Goal: Find specific page/section: Find specific page/section

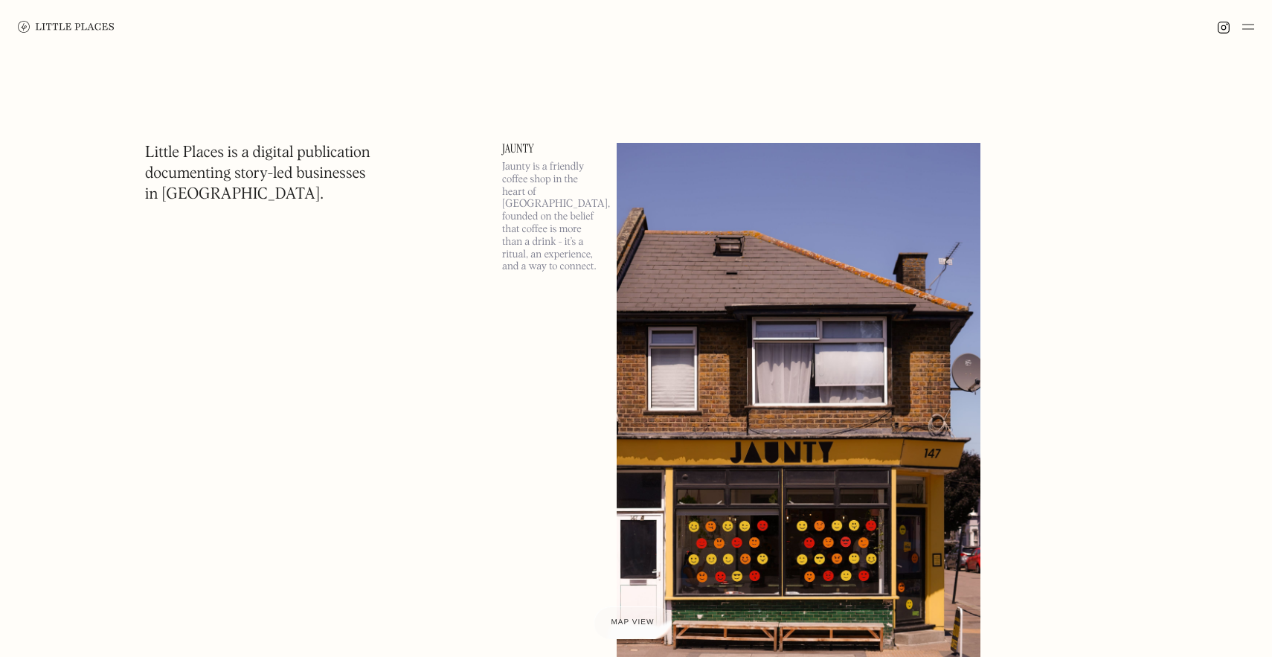
click at [1254, 25] on div at bounding box center [636, 27] width 1272 height 54
click at [1247, 27] on img at bounding box center [1248, 27] width 12 height 18
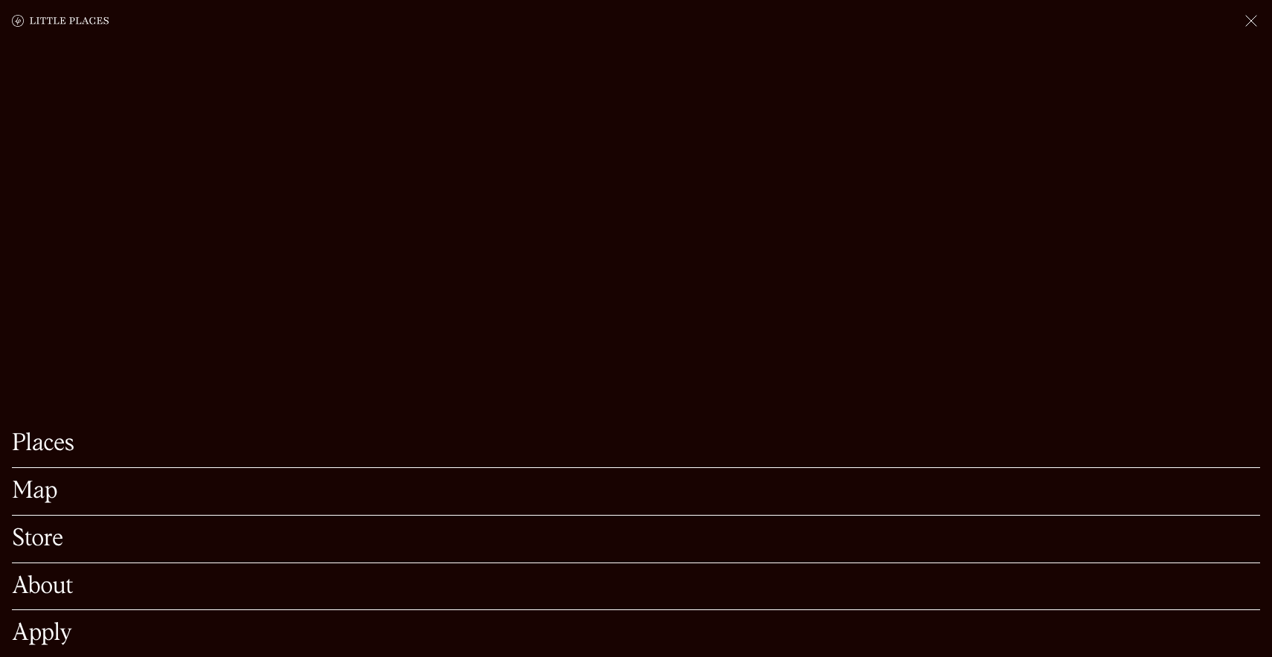
click at [27, 495] on link "Map" at bounding box center [636, 491] width 1248 height 23
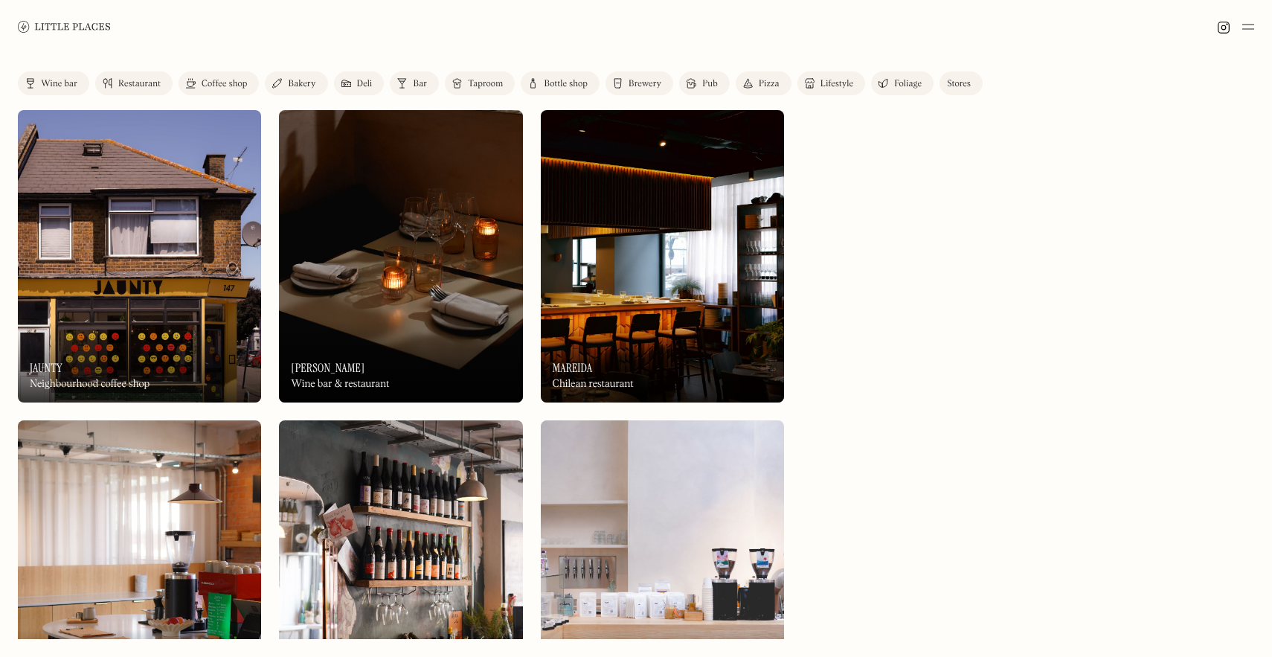
click at [309, 335] on div "On Our Radar [PERSON_NAME] Wine bar & restaurant" at bounding box center [400, 362] width 243 height 82
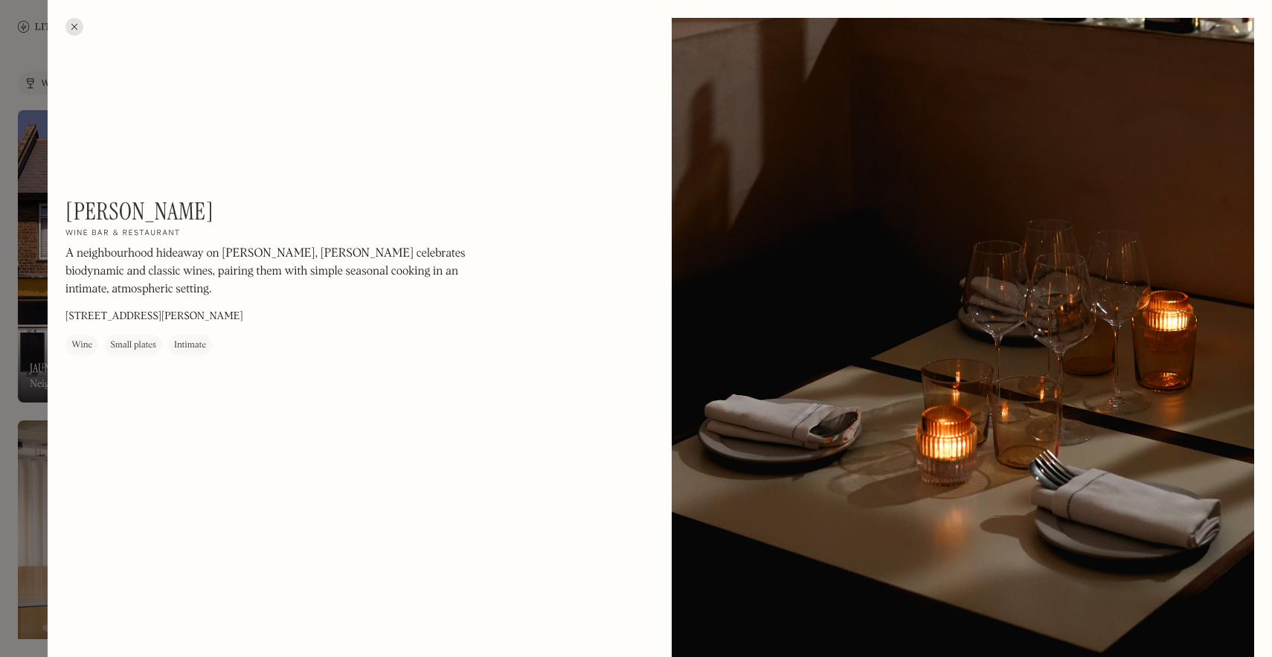
click at [4, 298] on div at bounding box center [636, 328] width 1272 height 657
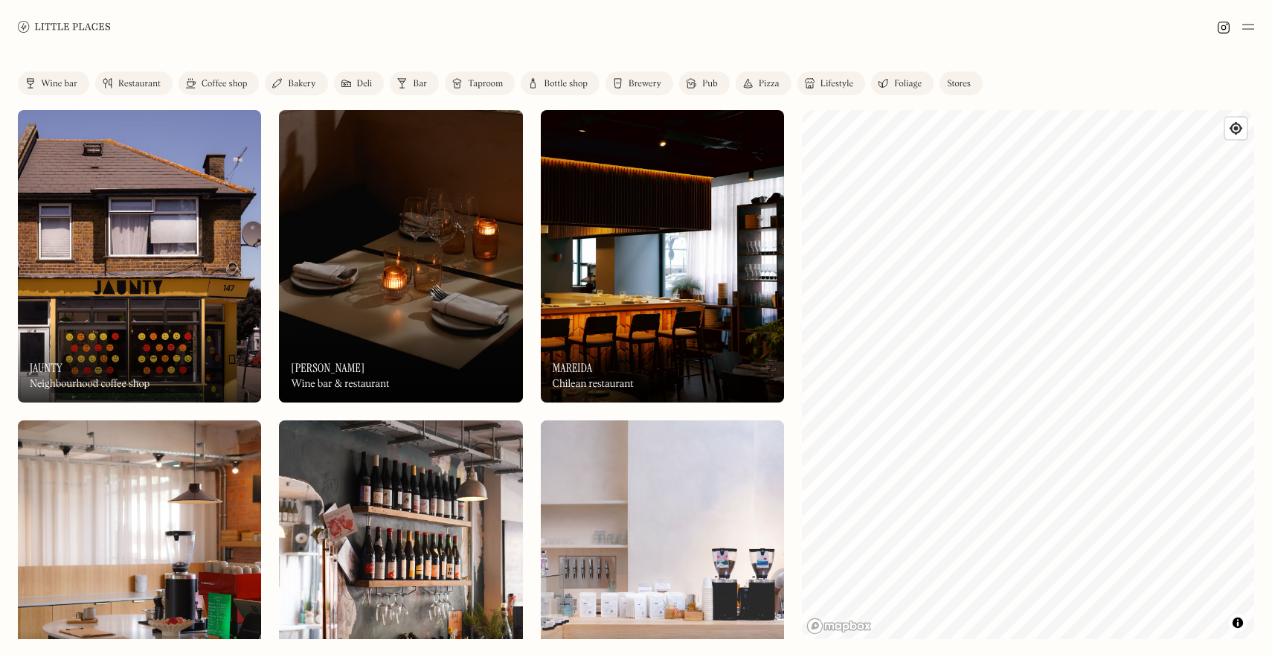
click at [94, 277] on img at bounding box center [139, 256] width 243 height 292
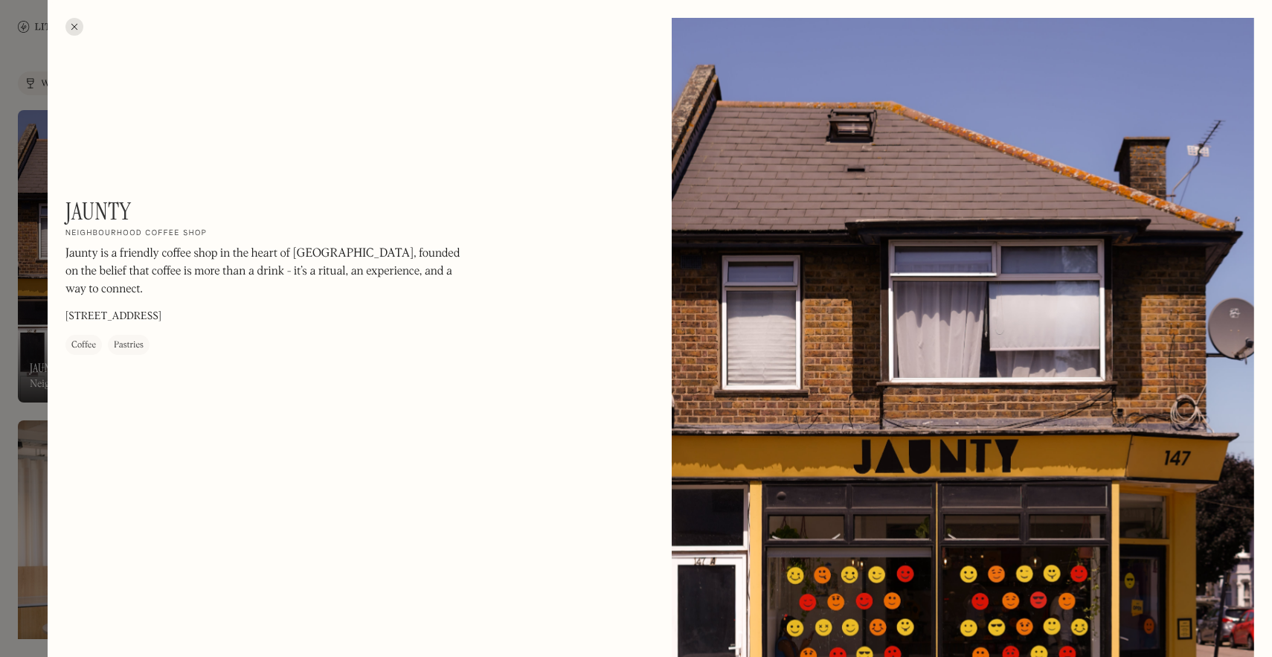
click at [762, 274] on div at bounding box center [963, 382] width 582 height 728
click at [95, 211] on h1 "Jaunty" at bounding box center [97, 211] width 65 height 28
click at [0, 218] on div at bounding box center [636, 328] width 1272 height 657
